Goal: Task Accomplishment & Management: Manage account settings

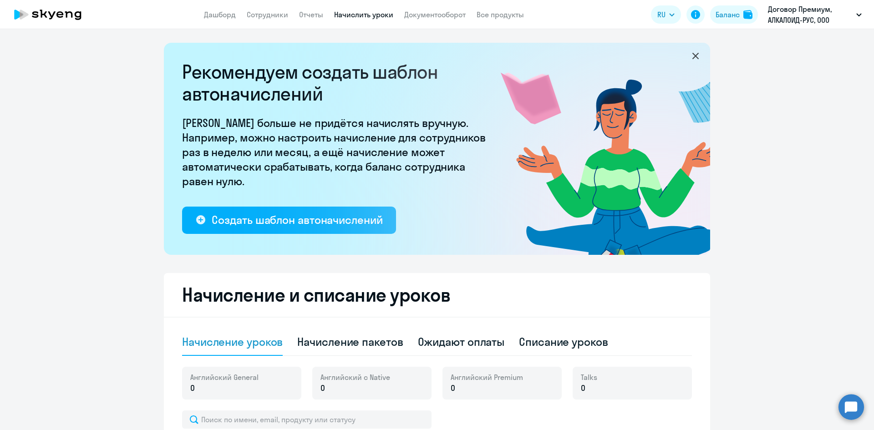
select select "10"
click at [768, 66] on li "#102263, АЛКАЛОИД-РУС, ООО" at bounding box center [793, 65] width 145 height 23
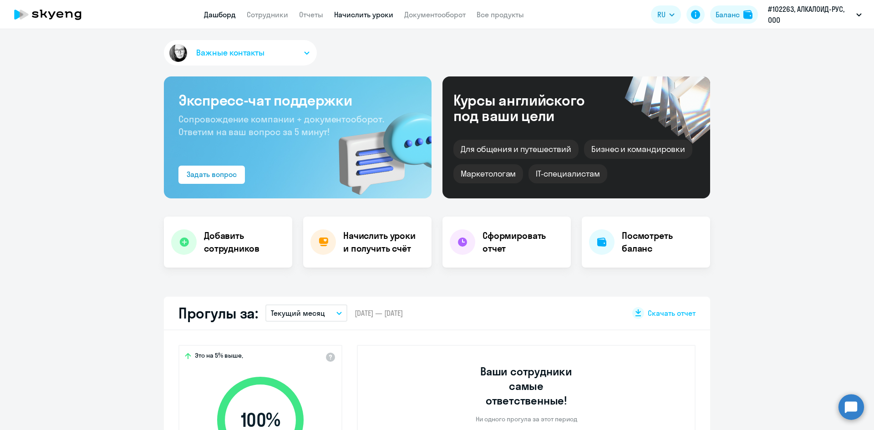
click at [382, 18] on link "Начислить уроки" at bounding box center [363, 14] width 59 height 9
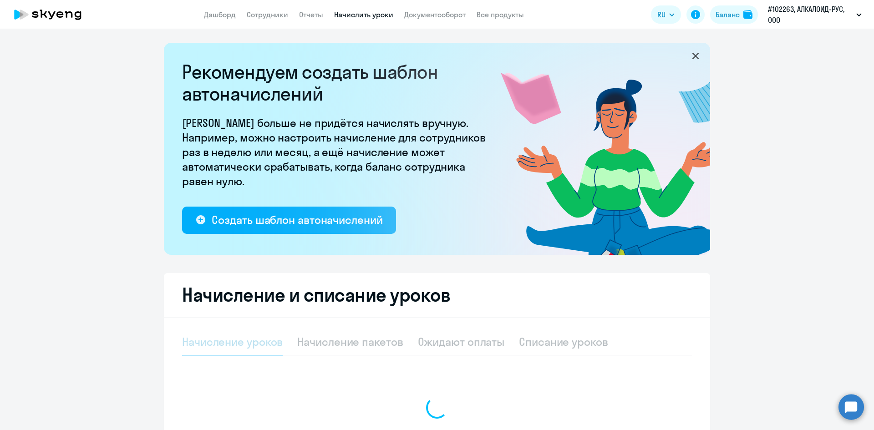
select select "10"
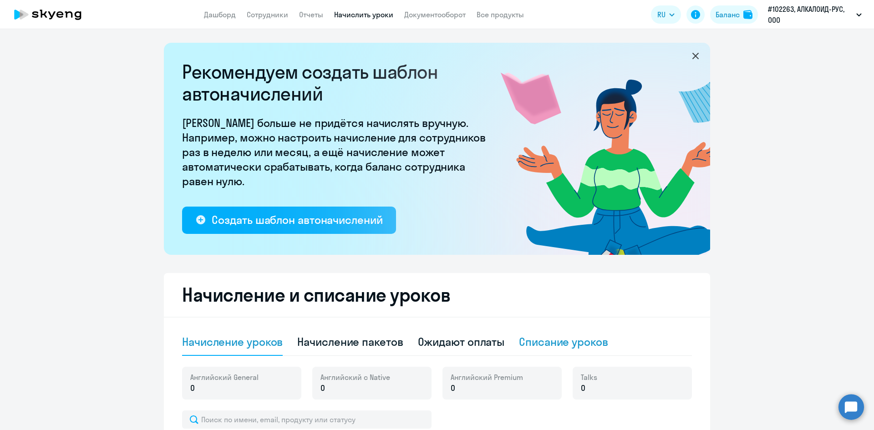
click at [528, 346] on div "Списание уроков" at bounding box center [563, 342] width 89 height 15
select select "10"
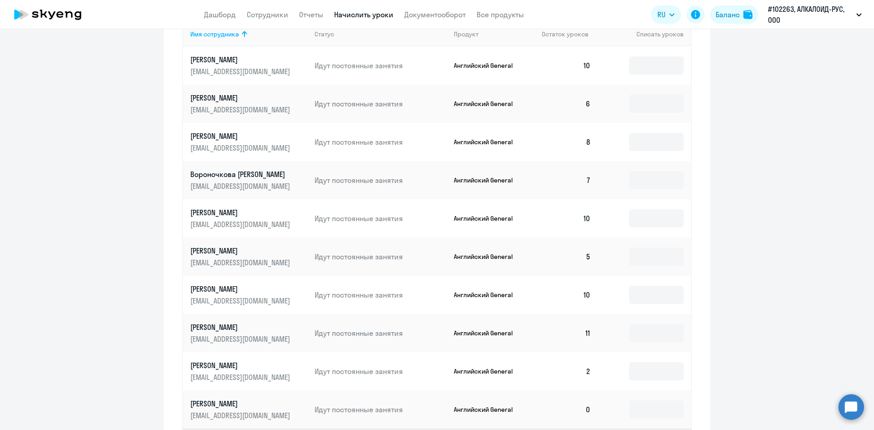
scroll to position [410, 0]
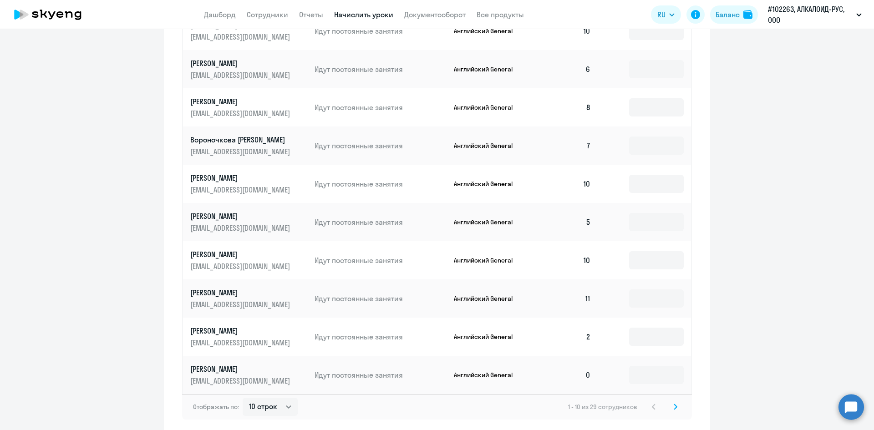
click at [670, 403] on svg-icon at bounding box center [675, 407] width 11 height 11
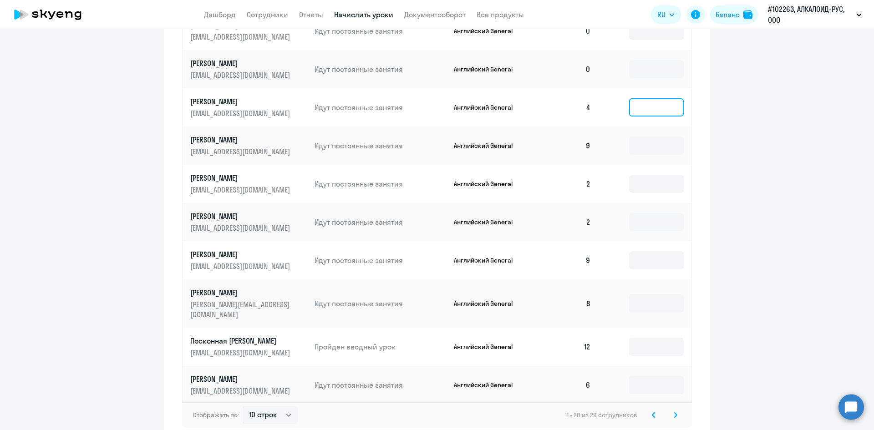
click at [650, 107] on input at bounding box center [656, 107] width 55 height 18
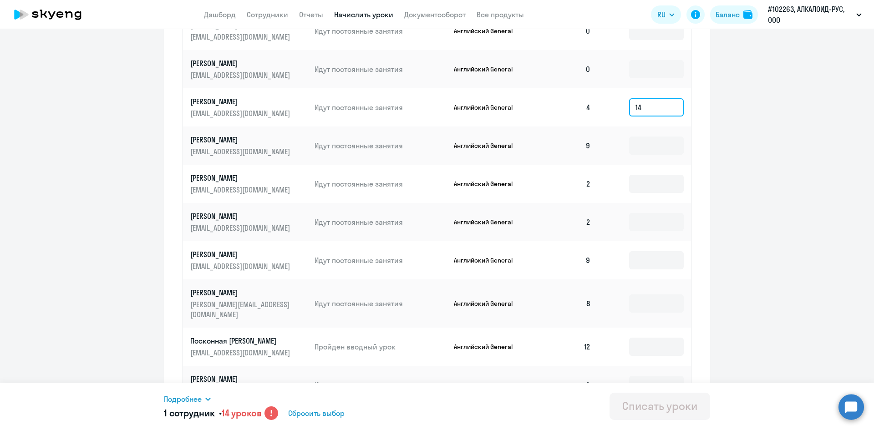
type input "1"
type input "4"
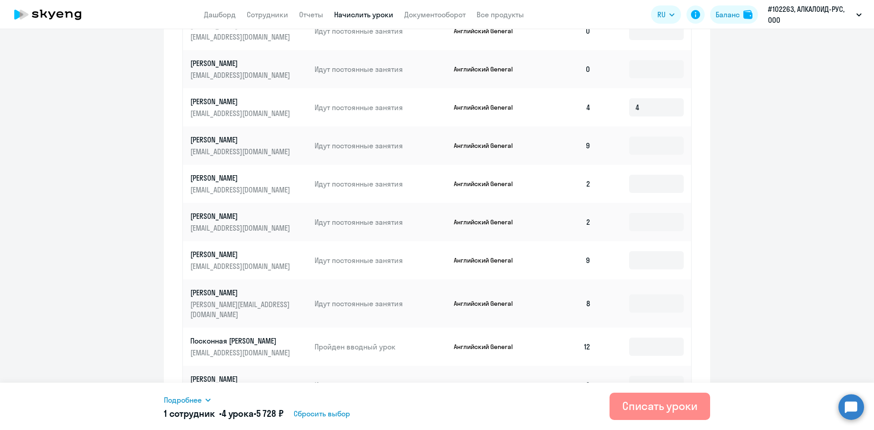
click at [657, 407] on div "Списать уроки" at bounding box center [659, 406] width 75 height 15
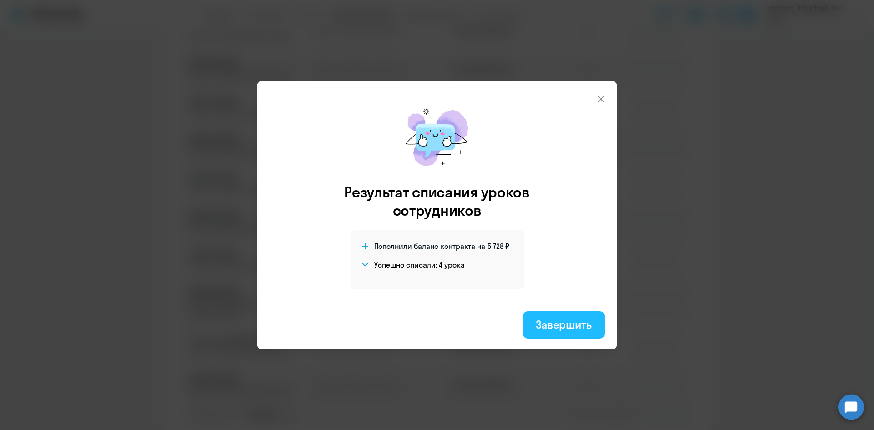
click at [561, 322] on div "Завершить" at bounding box center [564, 324] width 56 height 15
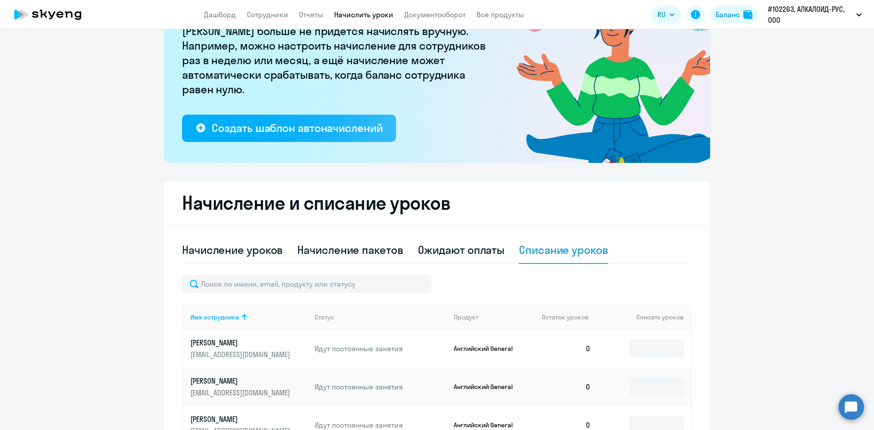
scroll to position [46, 0]
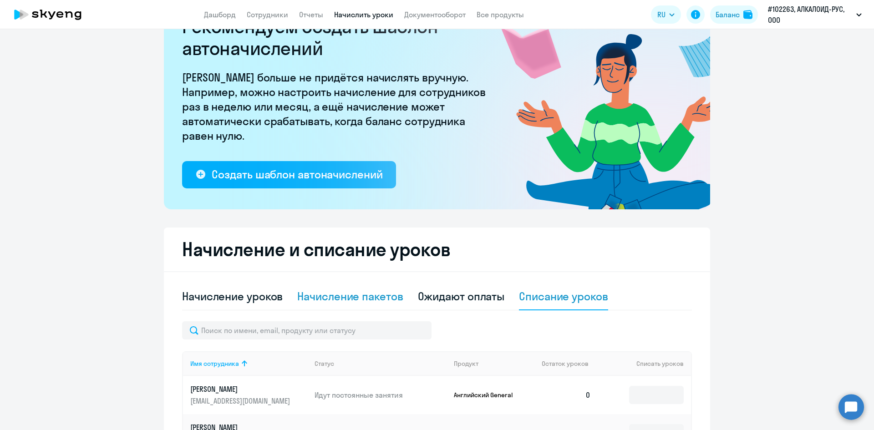
drag, startPoint x: 362, startPoint y: 298, endPoint x: 372, endPoint y: 268, distance: 32.4
click at [361, 299] on div "Начисление пакетов" at bounding box center [350, 296] width 106 height 15
select select "10"
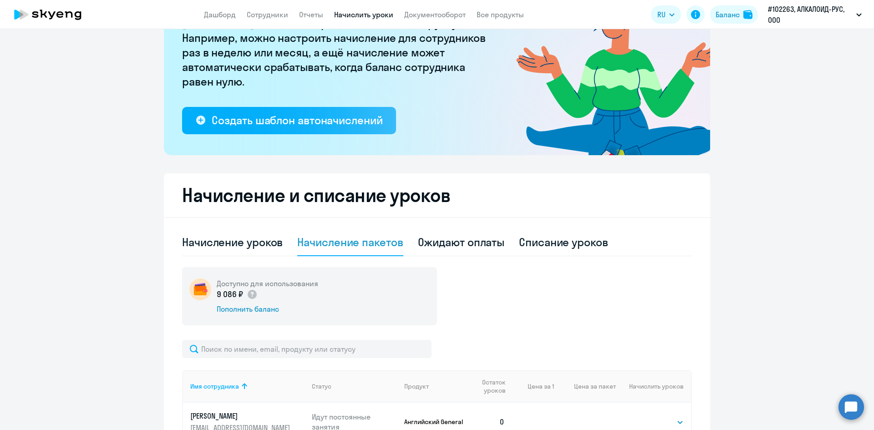
scroll to position [364, 0]
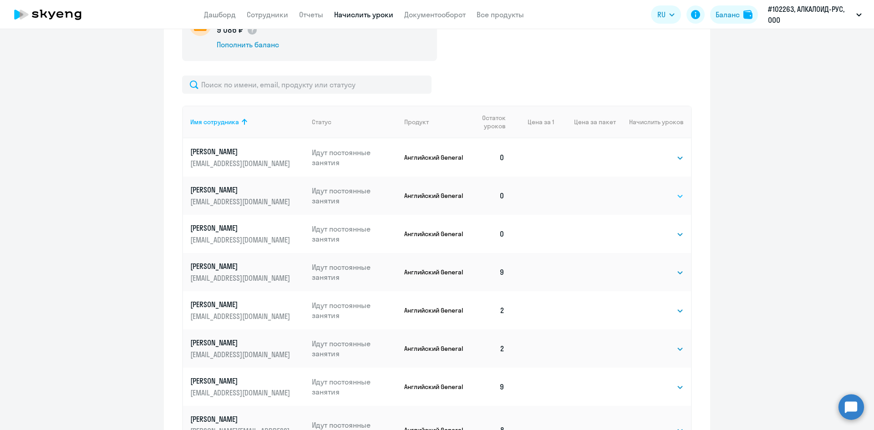
click at [657, 198] on select "Выбрать 4 8 16 32 64 96 128" at bounding box center [665, 196] width 37 height 11
click at [647, 191] on select "Выбрать 4 8 16 32 64 96 128" at bounding box center [665, 196] width 37 height 11
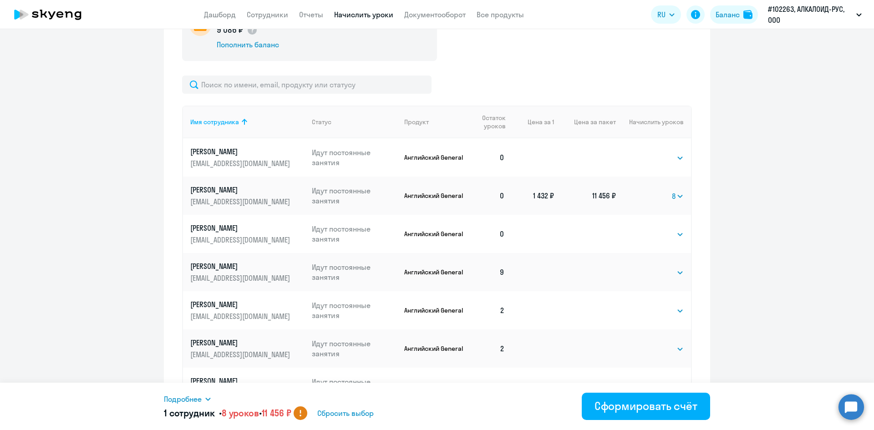
drag, startPoint x: 671, startPoint y: 196, endPoint x: 667, endPoint y: 206, distance: 10.8
click at [672, 199] on select "Выбрать 4 8 16 32 64 96 128" at bounding box center [678, 196] width 12 height 11
select select "4"
click at [672, 191] on select "Выбрать 4 8 16 32 64 96 128" at bounding box center [678, 196] width 12 height 11
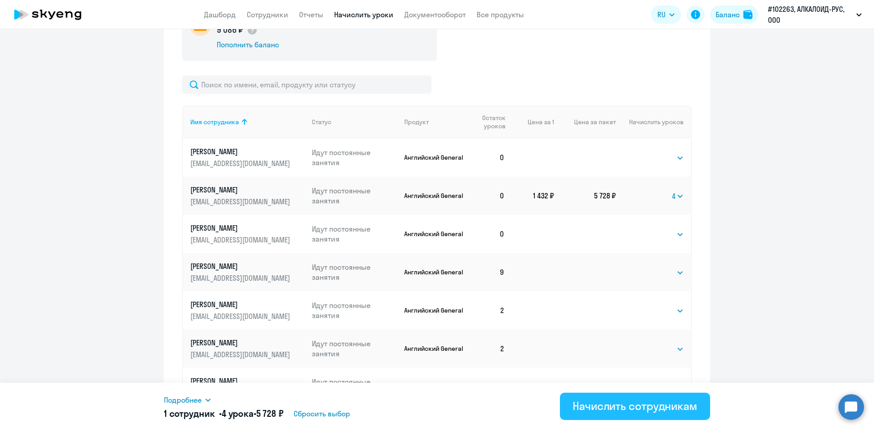
click at [598, 409] on div "Начислить сотрудникам" at bounding box center [635, 406] width 125 height 15
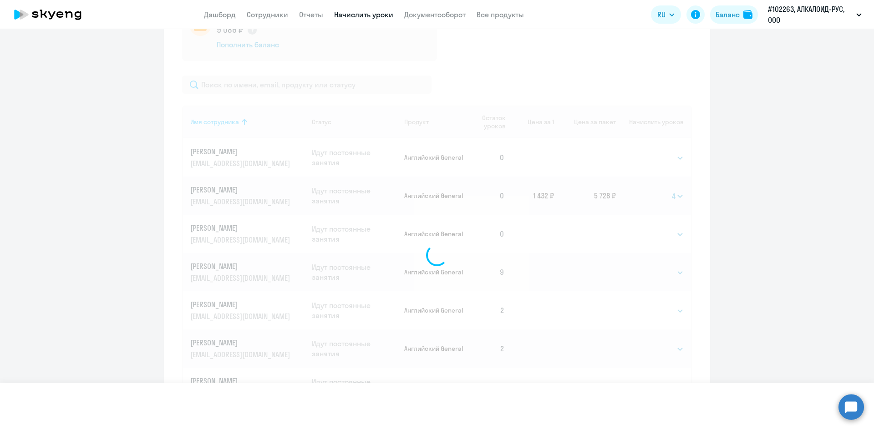
select select
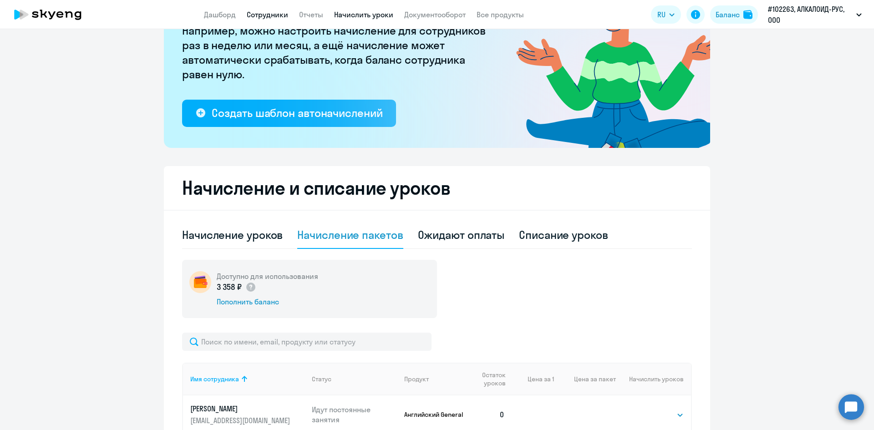
scroll to position [91, 0]
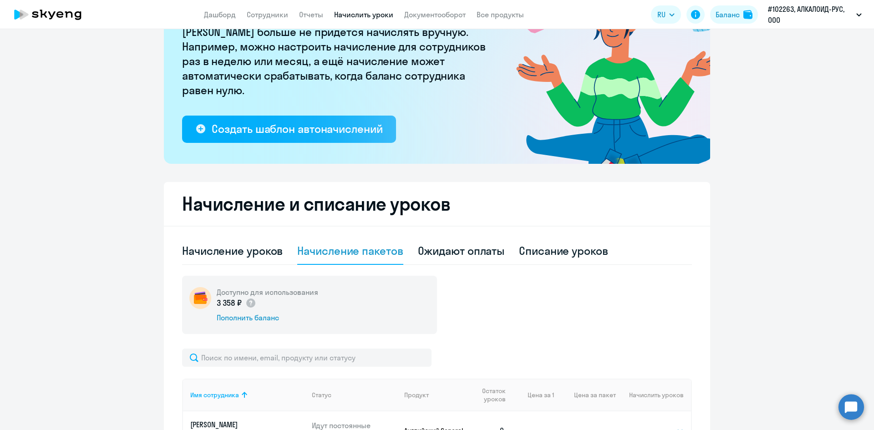
click at [270, 9] on app-header "Дашборд Сотрудники Отчеты Начислить уроки Документооборот Все продукты Дашборд …" at bounding box center [437, 14] width 874 height 29
click at [270, 13] on link "Сотрудники" at bounding box center [267, 14] width 41 height 9
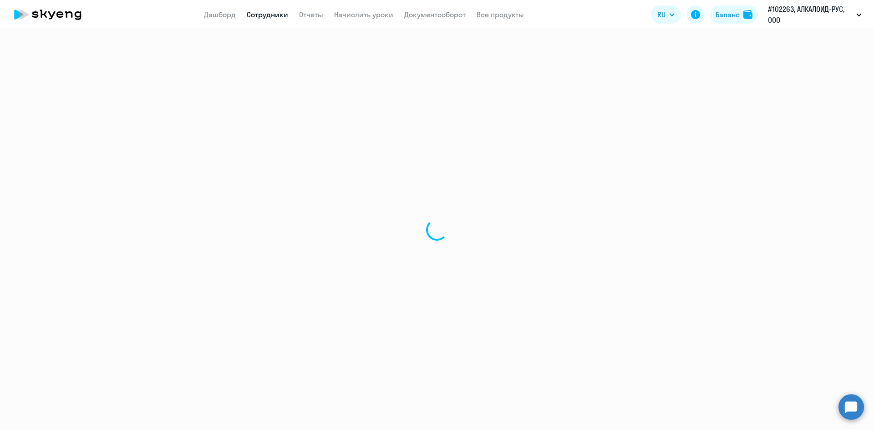
select select "30"
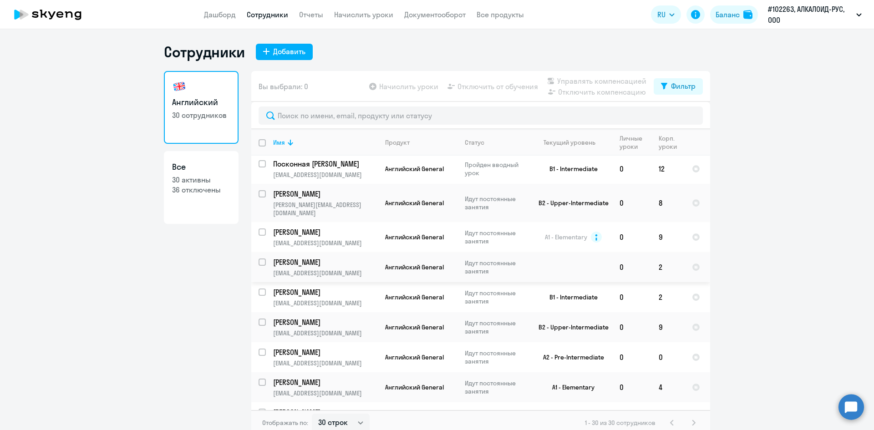
scroll to position [319, 0]
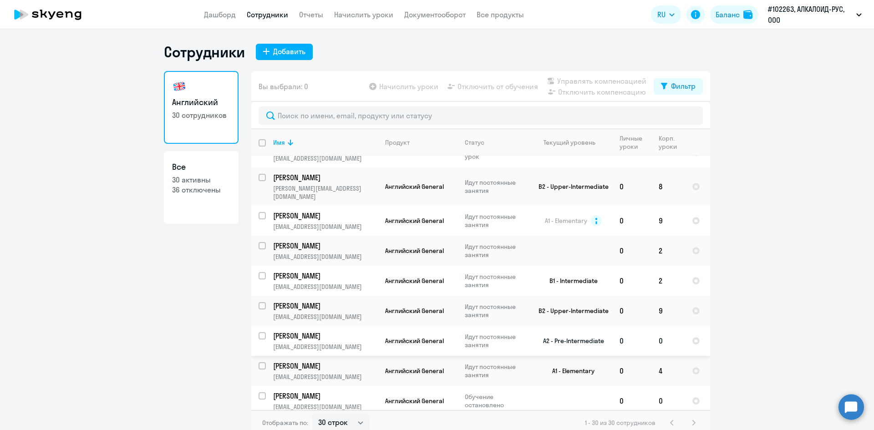
click at [343, 334] on td "[PERSON_NAME] [PERSON_NAME][EMAIL_ADDRESS][DOMAIN_NAME]" at bounding box center [322, 341] width 112 height 30
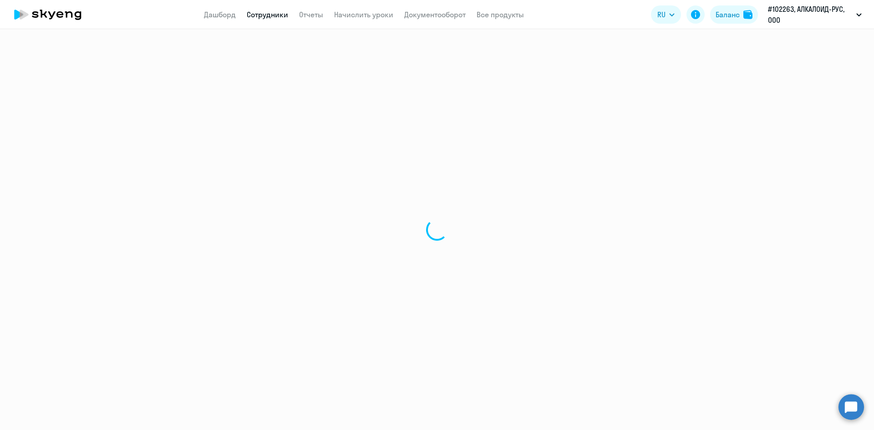
select select "english"
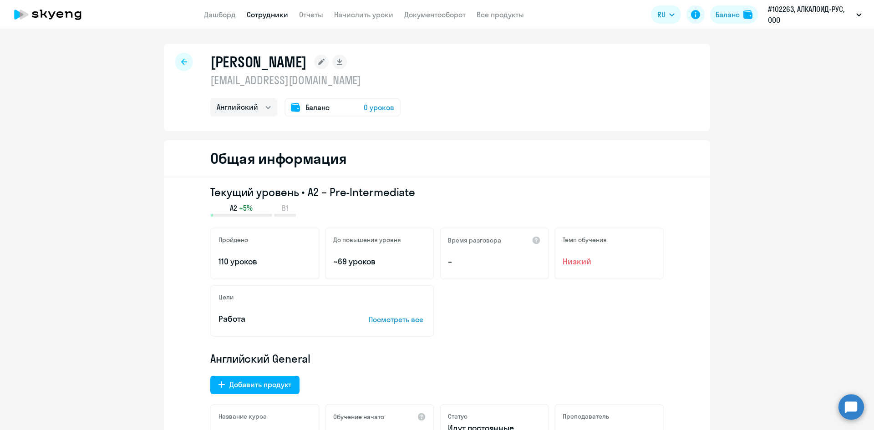
click at [189, 66] on div at bounding box center [184, 62] width 18 height 18
select select "30"
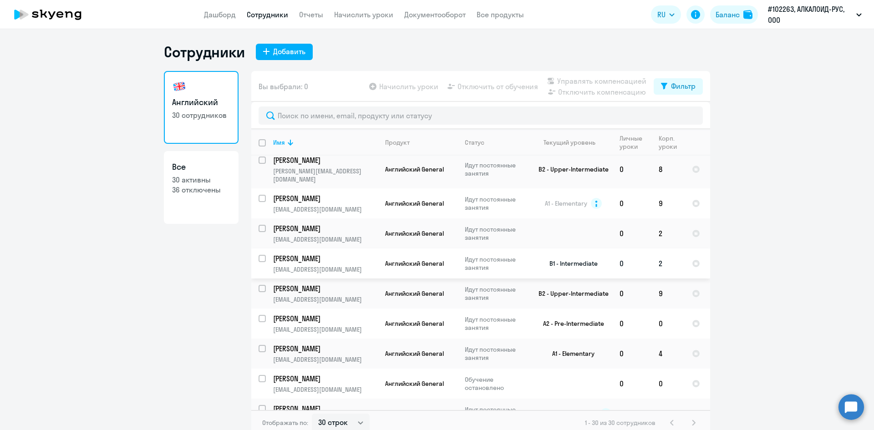
scroll to position [364, 0]
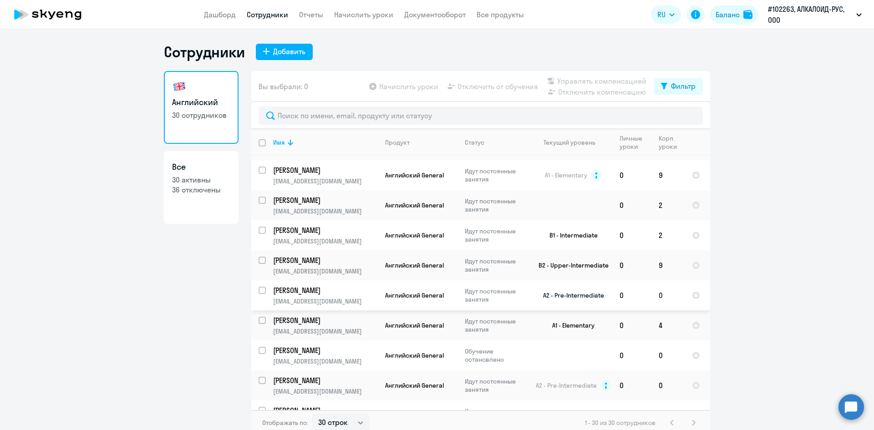
click at [260, 287] on input "select row 6292942" at bounding box center [268, 296] width 18 height 18
checkbox input "true"
drag, startPoint x: 491, startPoint y: 87, endPoint x: 490, endPoint y: 94, distance: 7.3
click at [490, 88] on span "Отключить от обучения" at bounding box center [498, 86] width 81 height 11
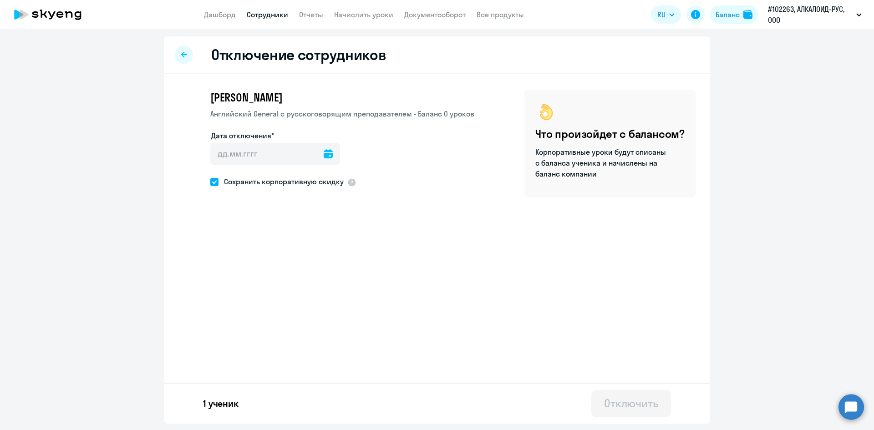
click at [324, 153] on icon at bounding box center [328, 153] width 9 height 9
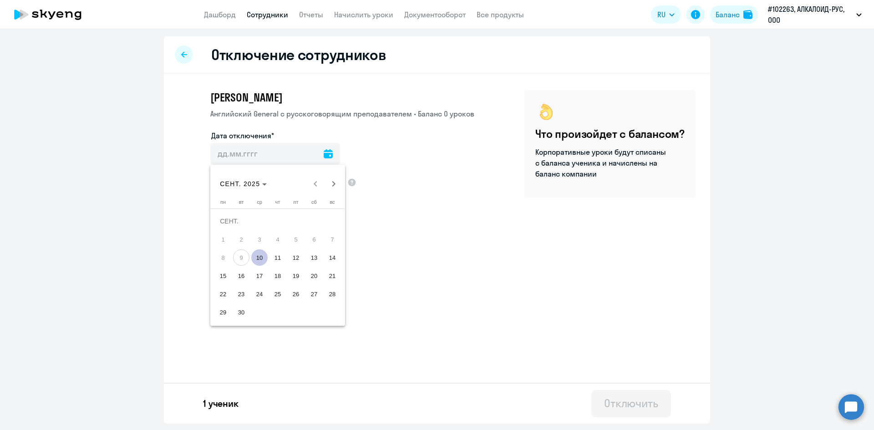
click at [259, 256] on span "10" at bounding box center [259, 258] width 16 height 16
type input "[DATE]"
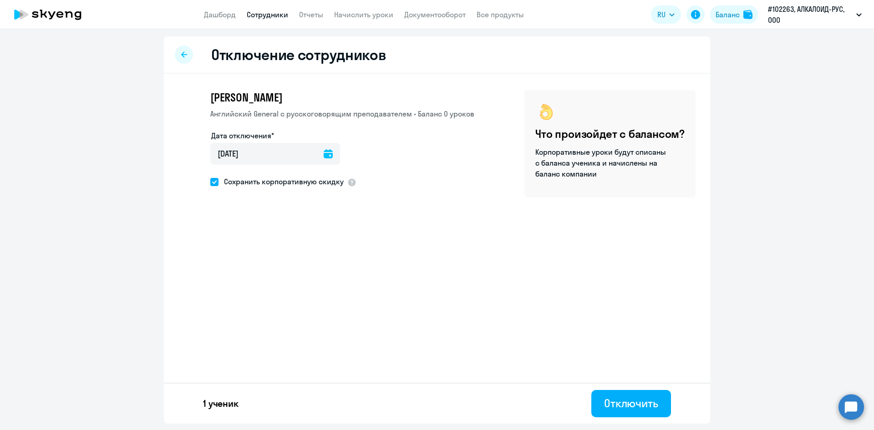
click at [211, 181] on span at bounding box center [214, 182] width 8 height 8
click at [210, 182] on input "Сохранить корпоративную скидку" at bounding box center [210, 182] width 0 height 0
checkbox input "false"
click at [611, 405] on div "Отключить" at bounding box center [631, 403] width 54 height 15
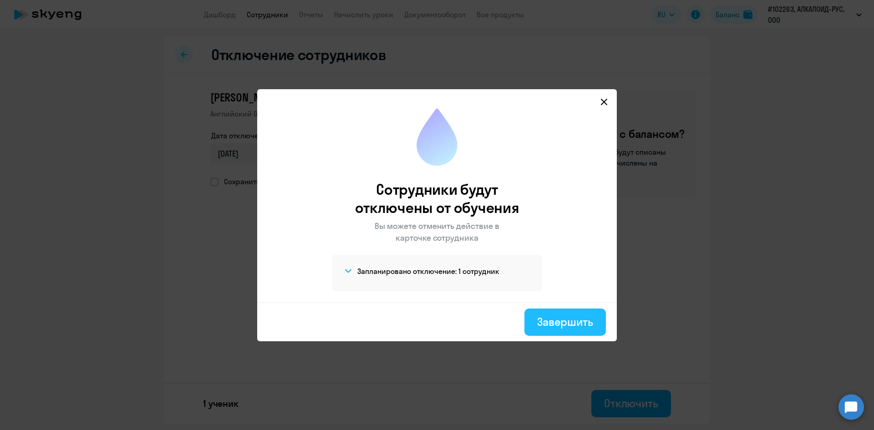
click at [555, 318] on div "Завершить" at bounding box center [565, 322] width 56 height 15
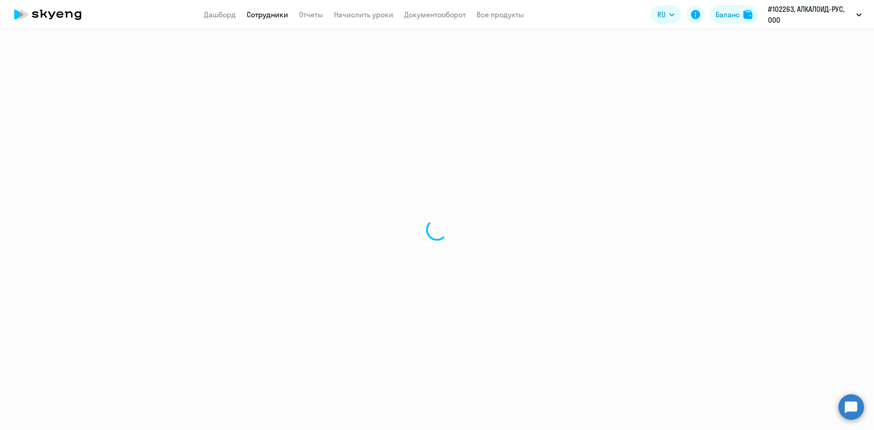
select select "30"
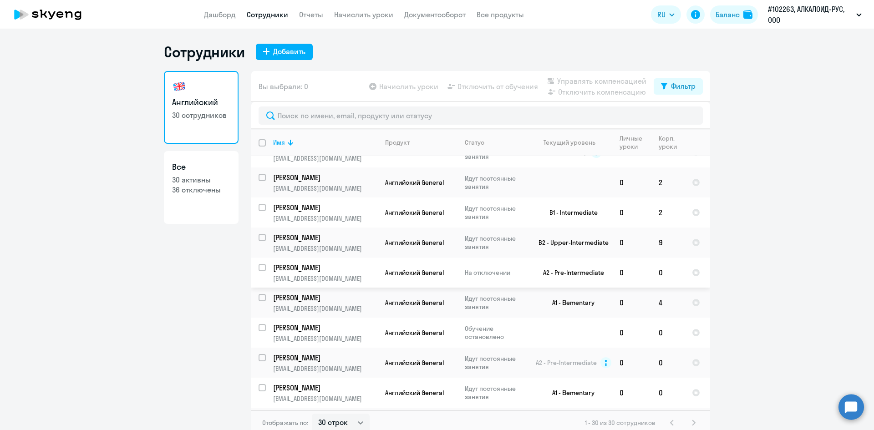
scroll to position [410, 0]
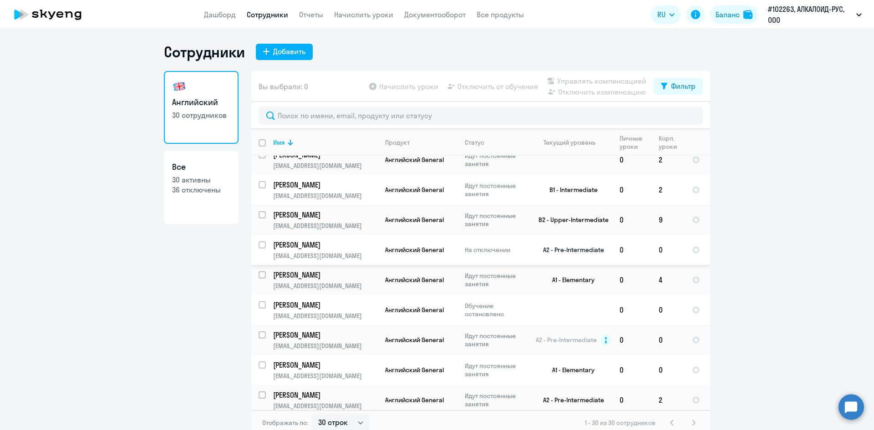
click at [260, 241] on input "select row 6292942" at bounding box center [268, 250] width 18 height 18
click at [167, 333] on div "Английский 30 сотрудников Все 30 активны 36 отключены" at bounding box center [201, 250] width 75 height 359
click at [261, 241] on input "deselect row 6292942" at bounding box center [268, 250] width 18 height 18
checkbox input "false"
click at [189, 288] on div "Английский 30 сотрудников Все 30 активны 36 отключены" at bounding box center [201, 250] width 75 height 359
